Goal: Transaction & Acquisition: Purchase product/service

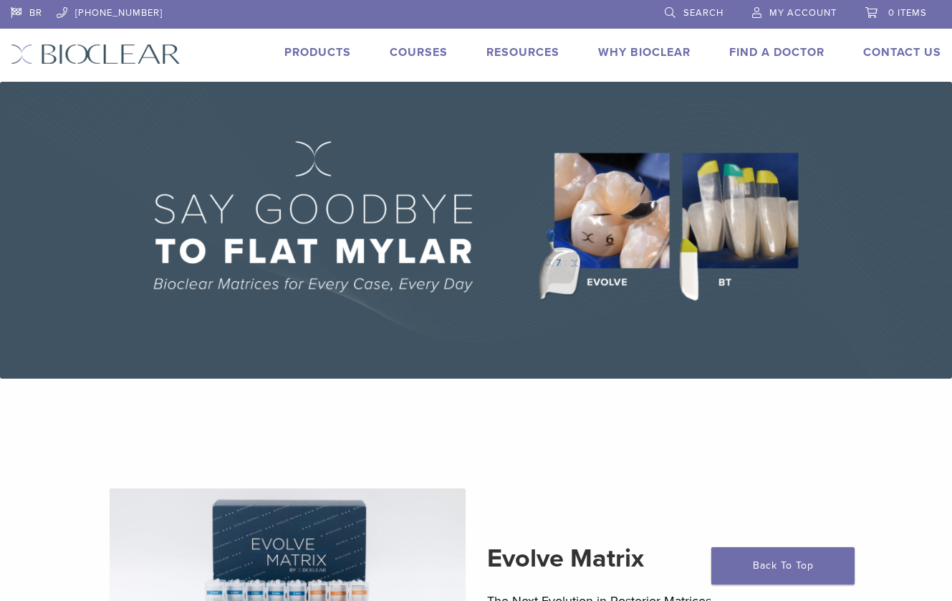
click at [319, 54] on link "Products" at bounding box center [318, 52] width 67 height 14
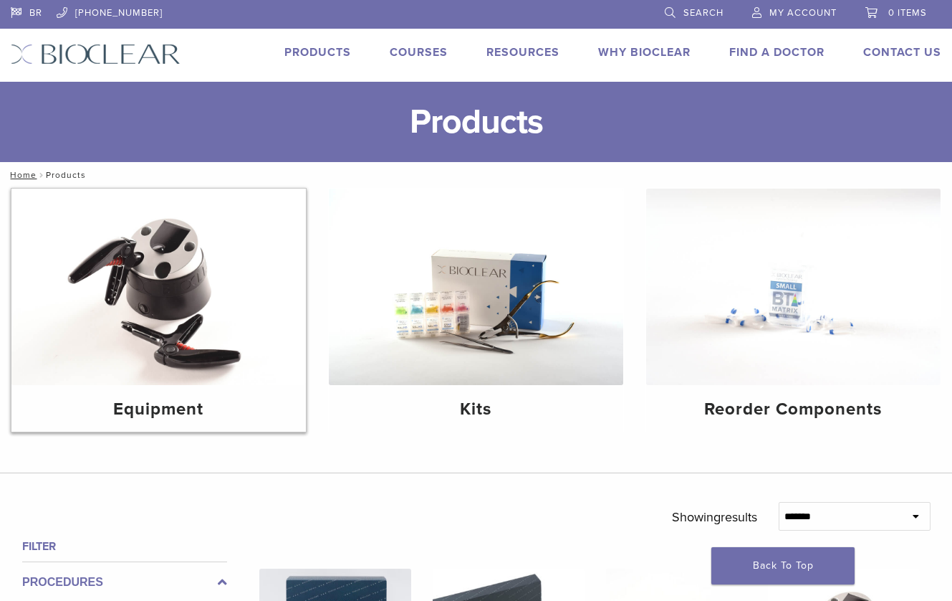
click at [185, 305] on img at bounding box center [158, 286] width 295 height 196
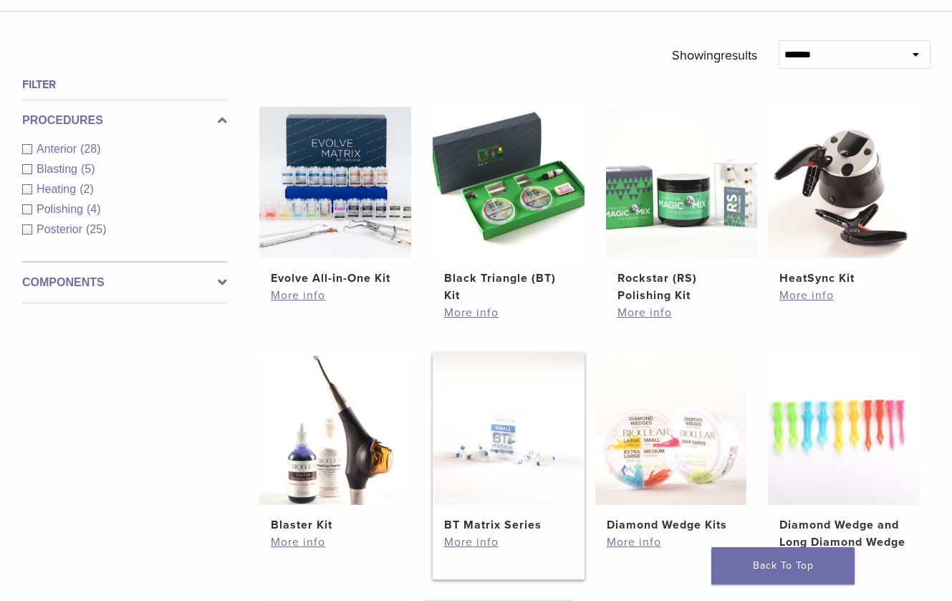
scroll to position [329, 0]
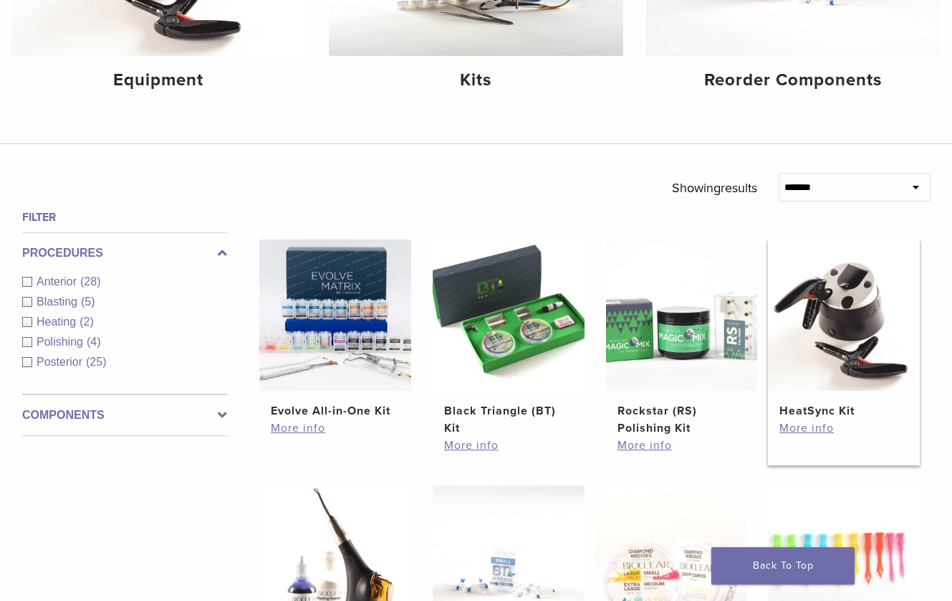
click at [841, 292] on img at bounding box center [844, 315] width 152 height 152
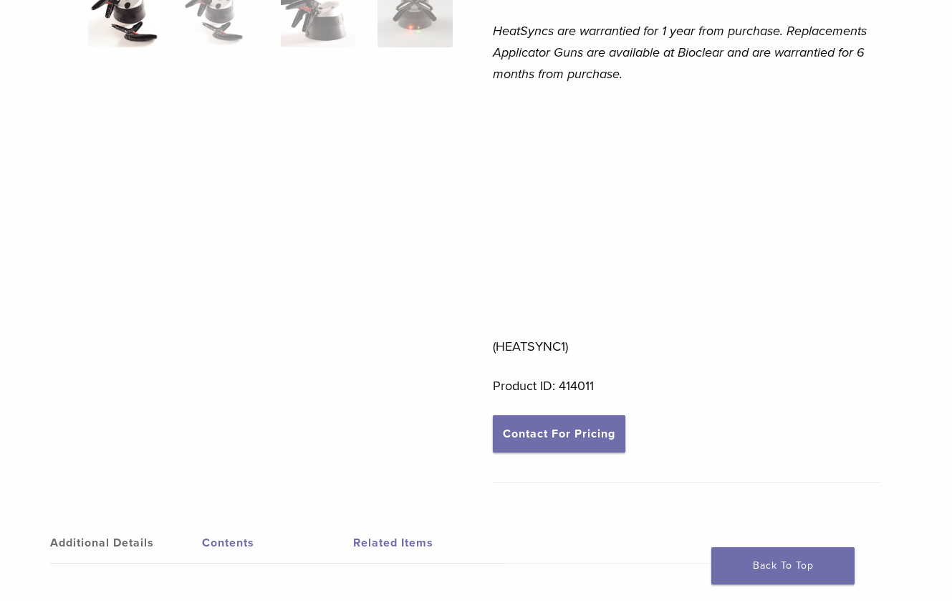
scroll to position [485, 0]
